Goal: Use online tool/utility: Utilize a website feature to perform a specific function

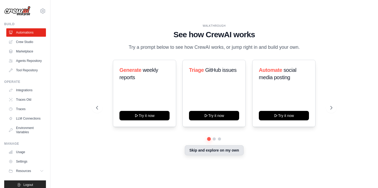
click at [198, 152] on button "Skip and explore on my own" at bounding box center [214, 151] width 59 height 10
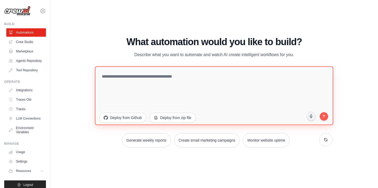
click at [136, 73] on textarea at bounding box center [214, 95] width 239 height 59
paste textarea "**********"
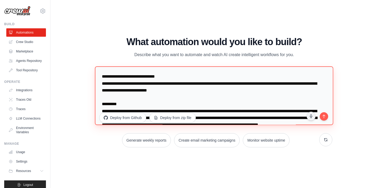
scroll to position [98, 0]
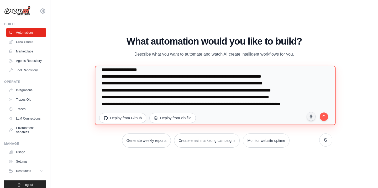
type textarea "**********"
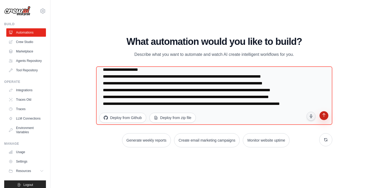
click at [324, 116] on icon "submit" at bounding box center [324, 116] width 5 height 5
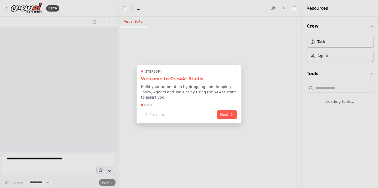
select select "****"
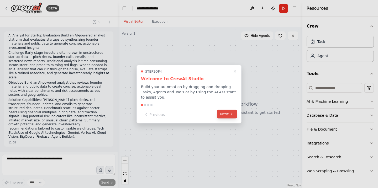
click at [223, 114] on button "Next" at bounding box center [227, 114] width 20 height 9
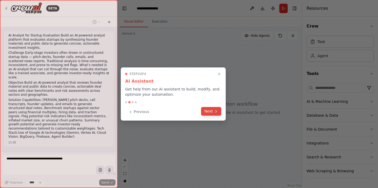
click at [212, 111] on button "Next" at bounding box center [211, 111] width 20 height 9
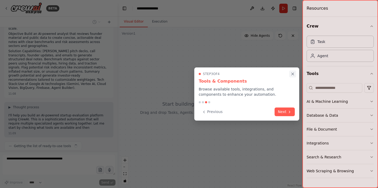
scroll to position [53, 0]
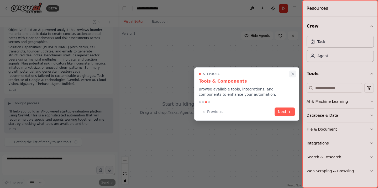
click at [294, 77] on button "Close walkthrough" at bounding box center [293, 74] width 7 height 7
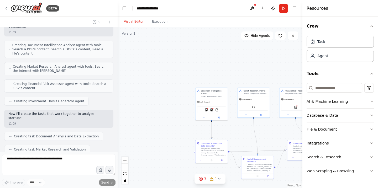
scroll to position [317, 0]
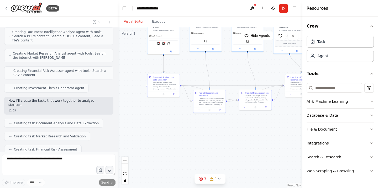
drag, startPoint x: 178, startPoint y: 120, endPoint x: 130, endPoint y: 54, distance: 81.9
click at [130, 54] on div ".deletable-edge-delete-btn { width: 20px; height: 20px; border: 0px solid #ffff…" at bounding box center [210, 107] width 185 height 161
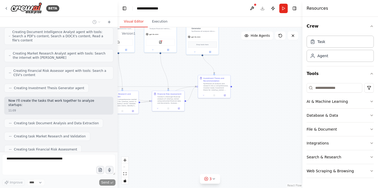
drag, startPoint x: 265, startPoint y: 149, endPoint x: 178, endPoint y: 150, distance: 87.3
click at [178, 150] on div ".deletable-edge-delete-btn { width: 20px; height: 20px; border: 0px solid #ffff…" at bounding box center [210, 107] width 185 height 161
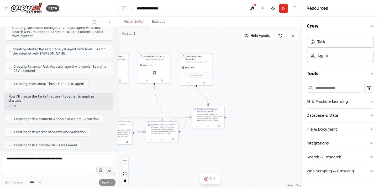
scroll to position [348, 0]
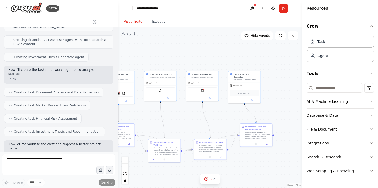
drag, startPoint x: 226, startPoint y: 125, endPoint x: 268, endPoint y: 173, distance: 64.2
click at [268, 173] on div ".deletable-edge-delete-btn { width: 20px; height: 20px; border: 0px solid #ffff…" at bounding box center [210, 107] width 185 height 161
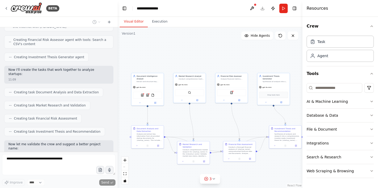
drag, startPoint x: 165, startPoint y: 50, endPoint x: 194, endPoint y: 52, distance: 29.0
click at [194, 52] on div ".deletable-edge-delete-btn { width: 20px; height: 20px; border: 0px solid #ffff…" at bounding box center [210, 107] width 185 height 161
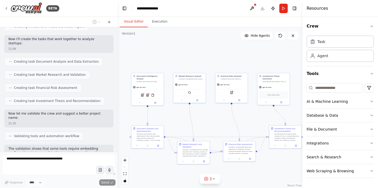
scroll to position [405, 0]
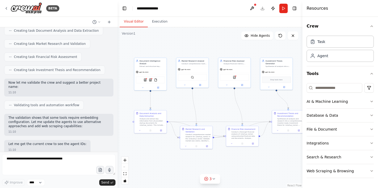
drag, startPoint x: 196, startPoint y: 59, endPoint x: 199, endPoint y: 43, distance: 15.6
click at [199, 43] on div ".deletable-edge-delete-btn { width: 20px; height: 20px; border: 0px solid #ffff…" at bounding box center [210, 107] width 185 height 161
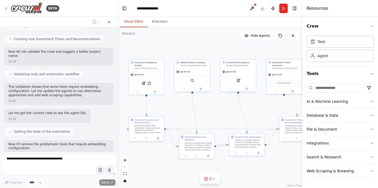
scroll to position [454, 0]
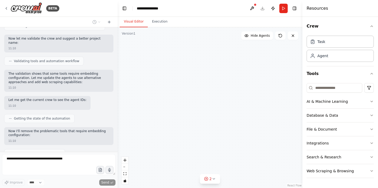
drag, startPoint x: 162, startPoint y: 48, endPoint x: 179, endPoint y: 49, distance: 17.1
click at [179, 49] on div "Document Intelligence Analyst Extract and structure key information from startu…" at bounding box center [210, 107] width 185 height 161
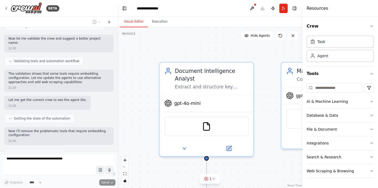
drag, startPoint x: 162, startPoint y: 57, endPoint x: 231, endPoint y: 40, distance: 71.5
click at [231, 40] on div ".deletable-edge-delete-btn { width: 20px; height: 20px; border: 0px solid #ffff…" at bounding box center [210, 107] width 185 height 161
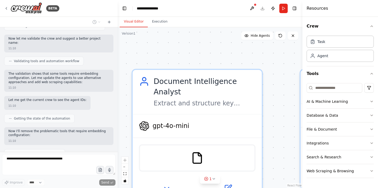
scroll to position [467, 0]
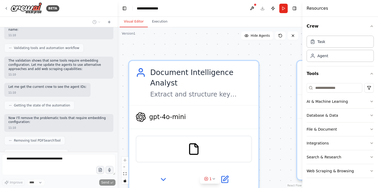
drag, startPoint x: 221, startPoint y: 54, endPoint x: 218, endPoint y: 44, distance: 10.6
click at [218, 44] on div ".deletable-edge-delete-btn { width: 20px; height: 20px; border: 0px solid #ffff…" at bounding box center [210, 107] width 185 height 161
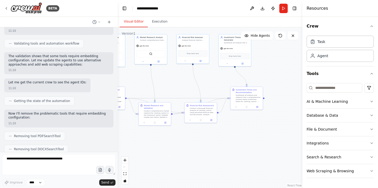
scroll to position [502, 0]
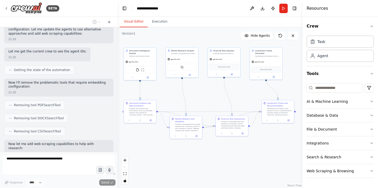
drag, startPoint x: 215, startPoint y: 93, endPoint x: 172, endPoint y: 94, distance: 43.1
click at [172, 94] on div ".deletable-edge-delete-btn { width: 20px; height: 20px; border: 0px solid #ffff…" at bounding box center [210, 107] width 185 height 161
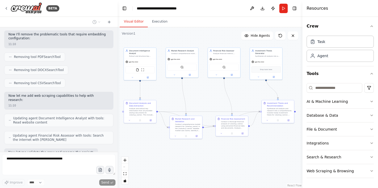
scroll to position [564, 0]
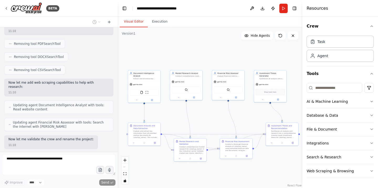
drag, startPoint x: 197, startPoint y: 88, endPoint x: 201, endPoint y: 110, distance: 23.2
click at [201, 110] on div ".deletable-edge-delete-btn { width: 20px; height: 20px; border: 0px solid #ffff…" at bounding box center [210, 107] width 185 height 161
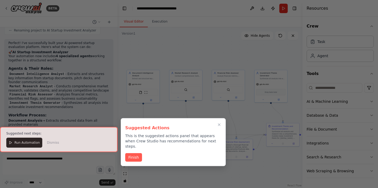
click at [219, 126] on h3 "Suggested Actions" at bounding box center [173, 128] width 96 height 6
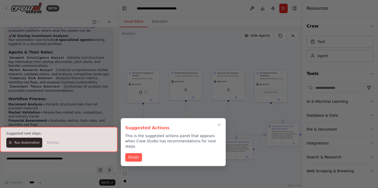
click at [219, 125] on h3 "Suggested Actions" at bounding box center [173, 128] width 96 height 6
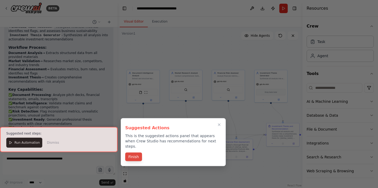
click at [131, 153] on button "Finish" at bounding box center [133, 157] width 17 height 9
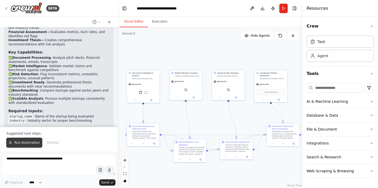
click at [28, 144] on span "Run Automation" at bounding box center [26, 143] width 25 height 4
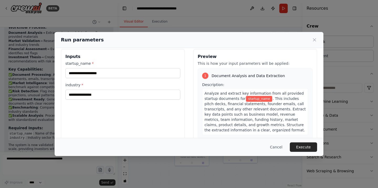
scroll to position [11, 0]
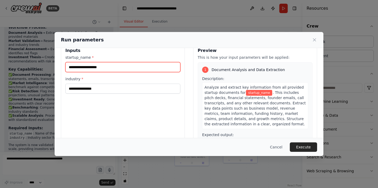
click at [100, 69] on input "startup_name *" at bounding box center [122, 67] width 115 height 10
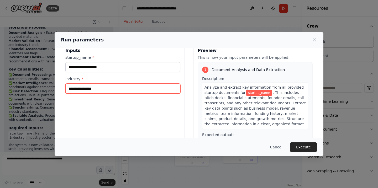
click at [103, 92] on input "industry *" at bounding box center [122, 89] width 115 height 10
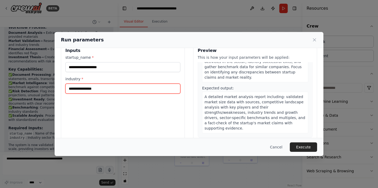
scroll to position [55, 0]
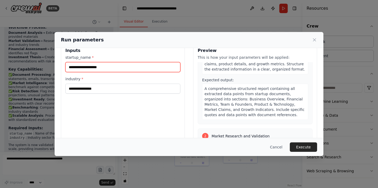
click at [114, 66] on input "startup_name *" at bounding box center [122, 67] width 115 height 10
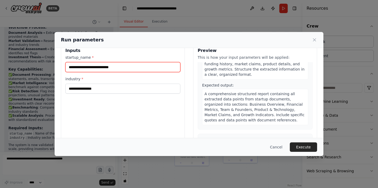
type input "**********"
click at [94, 94] on div "**********" at bounding box center [123, 105] width 124 height 125
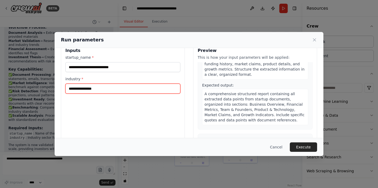
click at [94, 92] on input "industry *" at bounding box center [122, 89] width 115 height 10
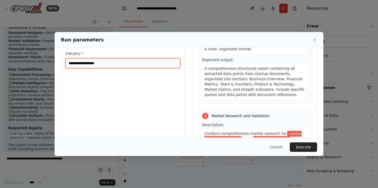
scroll to position [41, 0]
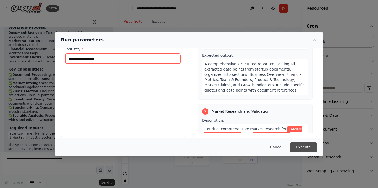
type input "**********"
click at [292, 146] on button "Execute" at bounding box center [303, 147] width 27 height 9
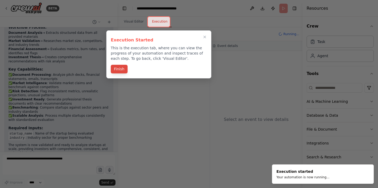
click at [121, 71] on button "Finish" at bounding box center [119, 69] width 17 height 9
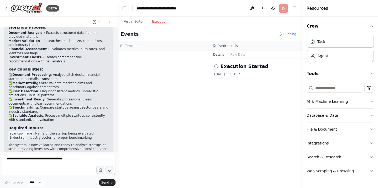
click at [216, 65] on icon at bounding box center [216, 66] width 4 height 4
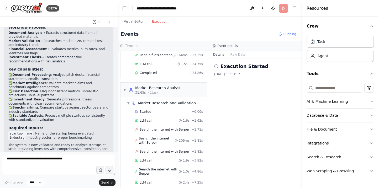
scroll to position [237, 0]
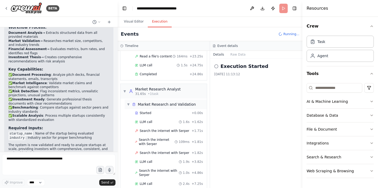
click at [128, 103] on span "▼" at bounding box center [128, 105] width 3 height 4
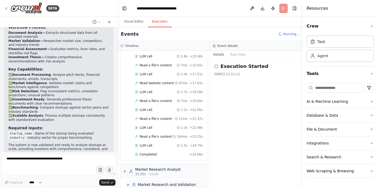
click at [127, 183] on span "▶" at bounding box center [128, 185] width 3 height 4
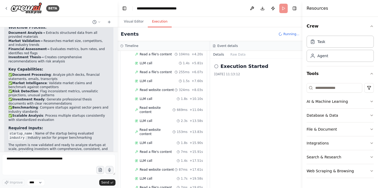
scroll to position [0, 0]
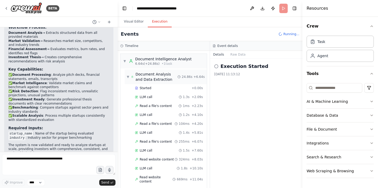
click at [127, 77] on span "▼" at bounding box center [128, 77] width 2 height 4
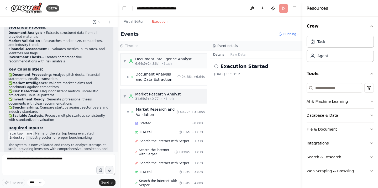
click at [124, 96] on span "▼" at bounding box center [124, 96] width 3 height 4
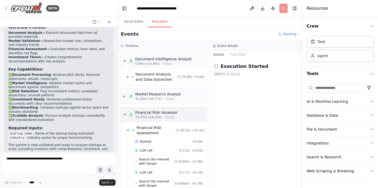
click at [125, 117] on span "▼" at bounding box center [124, 115] width 3 height 4
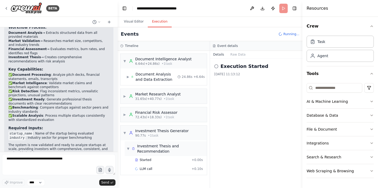
click at [127, 149] on span "▼" at bounding box center [128, 149] width 3 height 4
click at [126, 135] on span "▼" at bounding box center [124, 133] width 3 height 4
click at [162, 162] on div "▼ Document Intelligence Analyst 6.64s (+24.86s) • 1 task ▶ Document Analysis an…" at bounding box center [164, 119] width 92 height 137
click at [124, 60] on span "▼" at bounding box center [124, 61] width 3 height 4
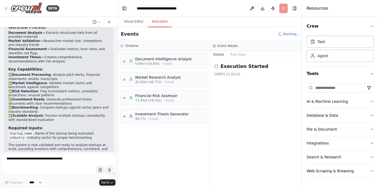
click at [154, 153] on div "▶ Document Intelligence Analyst 6.64s (+24.86s) • 1 task ▶ Market Research Anal…" at bounding box center [164, 119] width 92 height 137
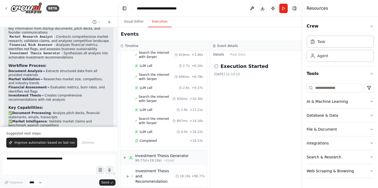
scroll to position [818, 0]
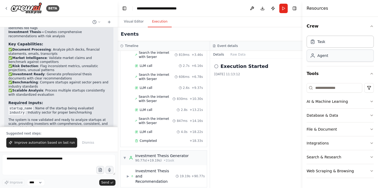
click at [323, 57] on div "Agent" at bounding box center [323, 55] width 11 height 5
click at [283, 8] on button "Run" at bounding box center [284, 8] width 8 height 9
click at [129, 22] on button "Visual Editor" at bounding box center [134, 21] width 28 height 11
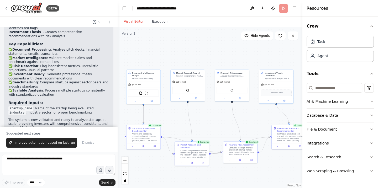
click at [154, 23] on button "Execution" at bounding box center [160, 21] width 24 height 11
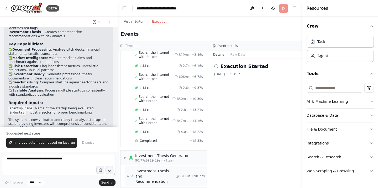
click at [128, 175] on span "▶" at bounding box center [128, 177] width 2 height 4
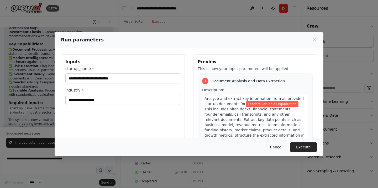
click at [277, 150] on button "Cancel" at bounding box center [276, 147] width 21 height 9
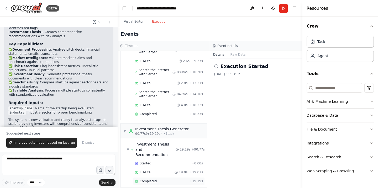
click at [144, 180] on span "Completed" at bounding box center [148, 182] width 17 height 4
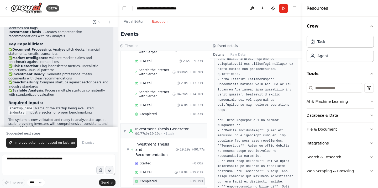
scroll to position [302, 0]
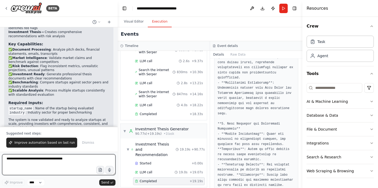
click at [33, 160] on textarea at bounding box center [59, 165] width 114 height 21
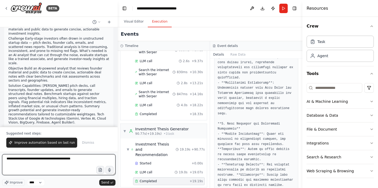
scroll to position [0, 0]
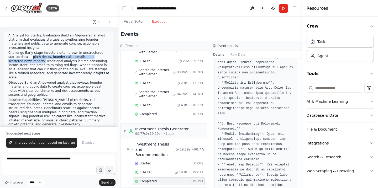
drag, startPoint x: 20, startPoint y: 58, endPoint x: 20, endPoint y: 62, distance: 3.4
click at [20, 62] on p "Challenge Early-stage investors often drown in unstructured startup data — pitc…" at bounding box center [58, 65] width 101 height 29
copy p "pitch decks, founder calls, emails, and scattered news reports."
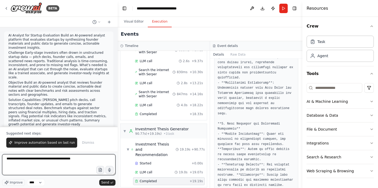
drag, startPoint x: 34, startPoint y: 160, endPoint x: 101, endPoint y: 160, distance: 67.0
click at [101, 160] on textarea "**********" at bounding box center [59, 165] width 114 height 21
paste textarea "**********"
click at [28, 160] on textarea "**********" at bounding box center [59, 165] width 114 height 21
type textarea "**********"
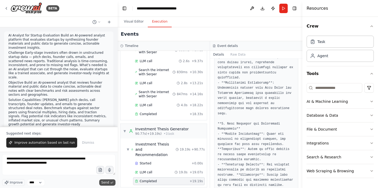
click at [106, 183] on span "Send" at bounding box center [105, 183] width 8 height 4
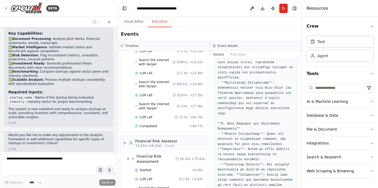
scroll to position [182, 0]
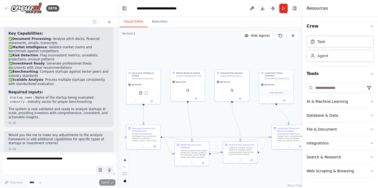
click at [128, 18] on button "Visual Editor" at bounding box center [134, 21] width 28 height 11
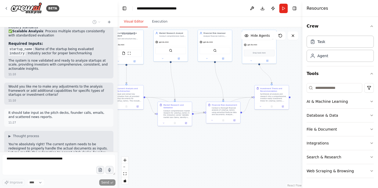
scroll to position [882, 0]
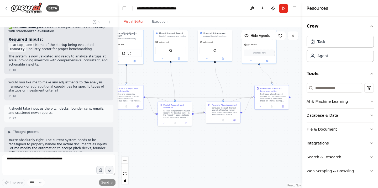
drag, startPoint x: 228, startPoint y: 132, endPoint x: 211, endPoint y: 93, distance: 43.4
click at [211, 93] on div ".deletable-edge-delete-btn { width: 20px; height: 20px; border: 0px solid #ffff…" at bounding box center [210, 107] width 185 height 161
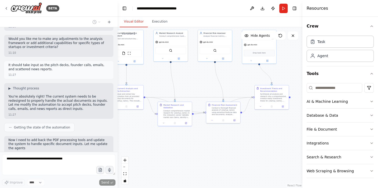
scroll to position [929, 0]
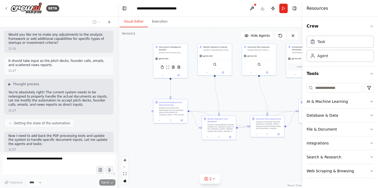
drag, startPoint x: 157, startPoint y: 75, endPoint x: 205, endPoint y: 90, distance: 50.6
click at [205, 90] on div ".deletable-edge-delete-btn { width: 20px; height: 20px; border: 0px solid #ffff…" at bounding box center [210, 107] width 185 height 161
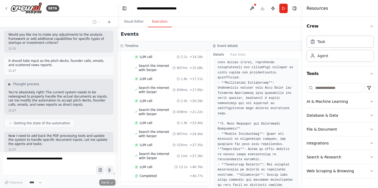
click at [157, 21] on button "Execution" at bounding box center [160, 21] width 24 height 11
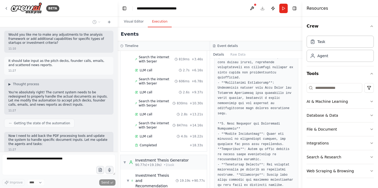
scroll to position [394, 0]
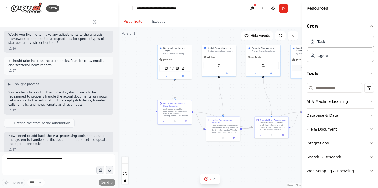
click at [134, 22] on button "Visual Editor" at bounding box center [134, 21] width 28 height 11
click at [283, 8] on button "Run" at bounding box center [284, 8] width 8 height 9
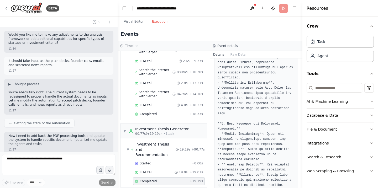
click at [164, 23] on button "Execution" at bounding box center [160, 21] width 24 height 11
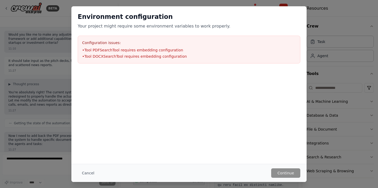
scroll to position [943, 0]
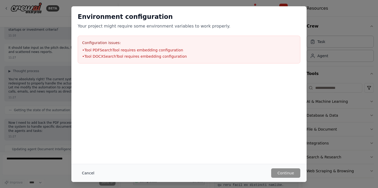
click at [84, 171] on button "Cancel" at bounding box center [88, 173] width 21 height 9
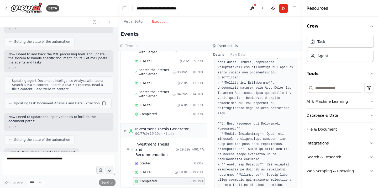
scroll to position [1015, 0]
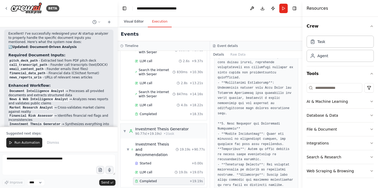
click at [127, 23] on button "Visual Editor" at bounding box center [134, 21] width 28 height 11
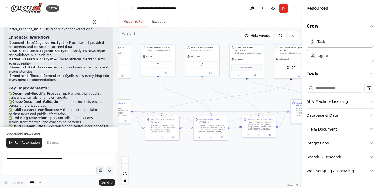
drag, startPoint x: 198, startPoint y: 89, endPoint x: 130, endPoint y: 88, distance: 68.1
click at [130, 88] on div ".deletable-edge-delete-btn { width: 20px; height: 20px; border: 0px solid #ffff…" at bounding box center [210, 107] width 185 height 161
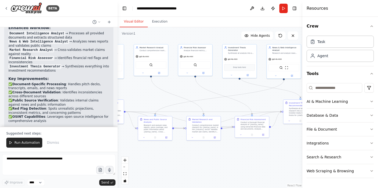
scroll to position [1468, 0]
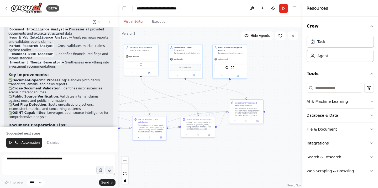
drag, startPoint x: 255, startPoint y: 95, endPoint x: 201, endPoint y: 95, distance: 54.4
click at [201, 95] on div ".deletable-edge-delete-btn { width: 20px; height: 20px; border: 0px solid #ffff…" at bounding box center [210, 107] width 185 height 161
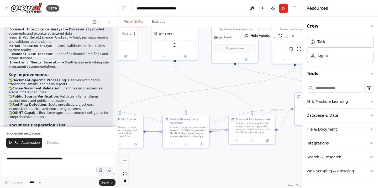
drag, startPoint x: 202, startPoint y: 122, endPoint x: 252, endPoint y: 101, distance: 54.8
click at [252, 101] on div ".deletable-edge-delete-btn { width: 20px; height: 20px; border: 0px solid #ffff…" at bounding box center [210, 107] width 185 height 161
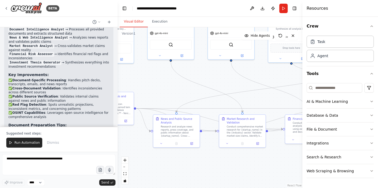
drag, startPoint x: 192, startPoint y: 88, endPoint x: 248, endPoint y: 88, distance: 56.0
click at [248, 88] on div ".deletable-edge-delete-btn { width: 20px; height: 20px; border: 0px solid #ffff…" at bounding box center [210, 107] width 185 height 161
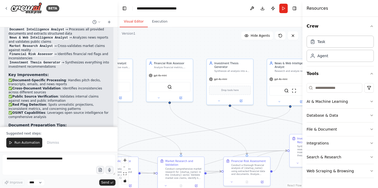
drag, startPoint x: 161, startPoint y: 84, endPoint x: 99, endPoint y: 126, distance: 74.7
click at [99, 126] on div "BETA AI Analyst for Startup Evaluation Build an AI-powered analyst platform tha…" at bounding box center [189, 94] width 378 height 188
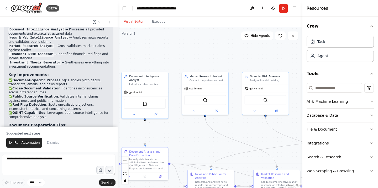
drag, startPoint x: 253, startPoint y: 126, endPoint x: 349, endPoint y: 139, distance: 96.8
click at [349, 139] on div "BETA AI Analyst for Startup Evaluation Build an AI-powered analyst platform tha…" at bounding box center [189, 94] width 378 height 188
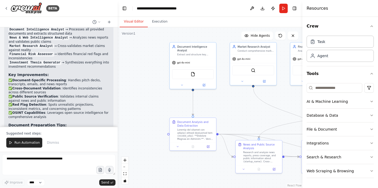
drag, startPoint x: 168, startPoint y: 60, endPoint x: 172, endPoint y: 29, distance: 31.5
click at [172, 29] on div ".deletable-edge-delete-btn { width: 20px; height: 20px; border: 0px solid #ffff…" at bounding box center [210, 107] width 185 height 161
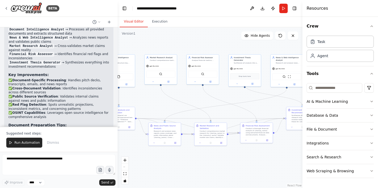
drag, startPoint x: 206, startPoint y: 101, endPoint x: 168, endPoint y: 99, distance: 38.1
click at [168, 99] on div ".deletable-edge-delete-btn { width: 20px; height: 20px; border: 0px solid #ffff…" at bounding box center [210, 107] width 185 height 161
click at [14, 143] on span "Run Automation" at bounding box center [26, 143] width 25 height 4
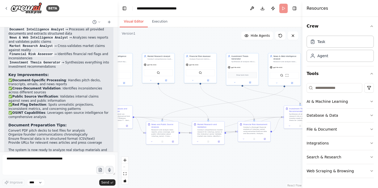
scroll to position [1443, 0]
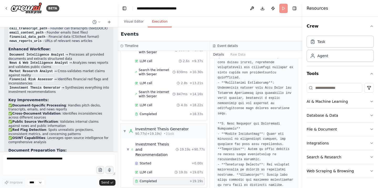
click at [158, 21] on button "Execution" at bounding box center [160, 21] width 24 height 11
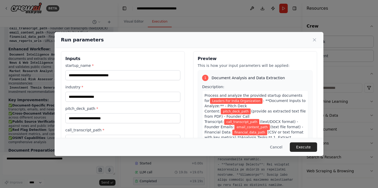
scroll to position [0, 0]
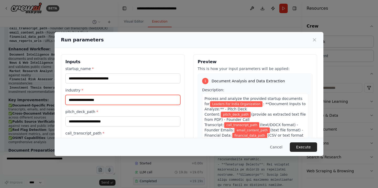
click at [115, 99] on input "**********" at bounding box center [122, 100] width 115 height 10
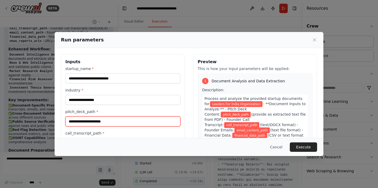
click at [109, 122] on input "pitch_deck_path *" at bounding box center [122, 122] width 115 height 10
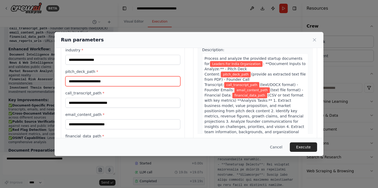
scroll to position [41, 0]
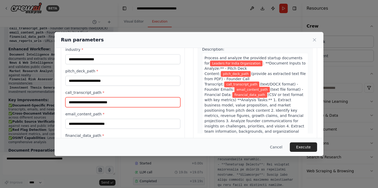
click at [99, 103] on input "call_transcript_path *" at bounding box center [122, 103] width 115 height 10
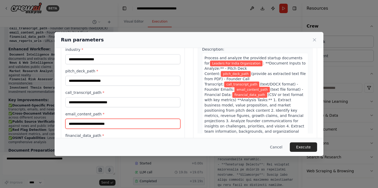
click at [98, 126] on input "email_content_path *" at bounding box center [122, 124] width 115 height 10
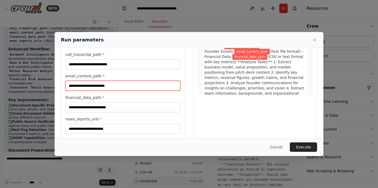
scroll to position [85, 0]
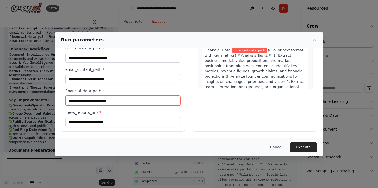
click at [98, 101] on input "financial_data_path *" at bounding box center [122, 101] width 115 height 10
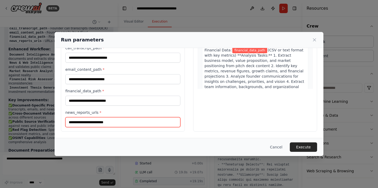
click at [108, 122] on input "news_reports_urls *" at bounding box center [122, 122] width 115 height 10
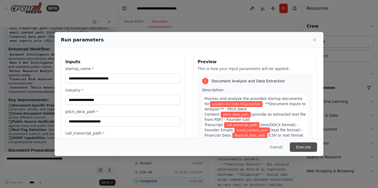
click at [297, 148] on button "Execute" at bounding box center [303, 147] width 27 height 9
click at [275, 150] on button "Cancel" at bounding box center [276, 147] width 21 height 9
